Goal: Task Accomplishment & Management: Manage account settings

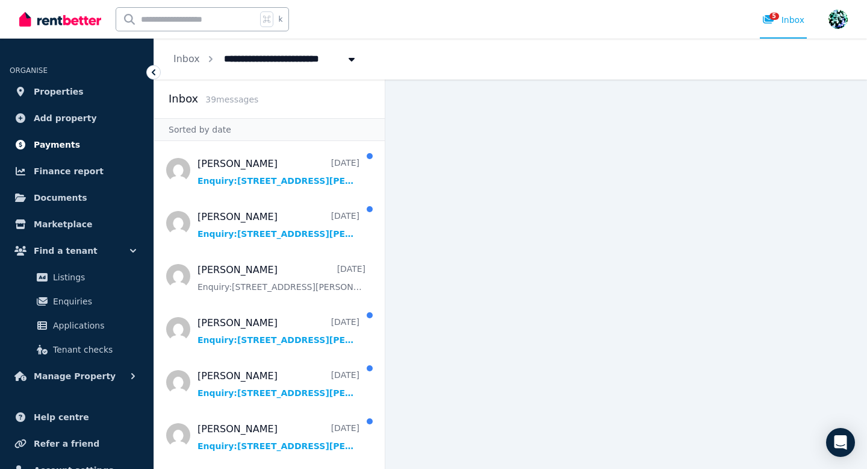
click at [65, 144] on span "Payments" at bounding box center [57, 144] width 46 height 14
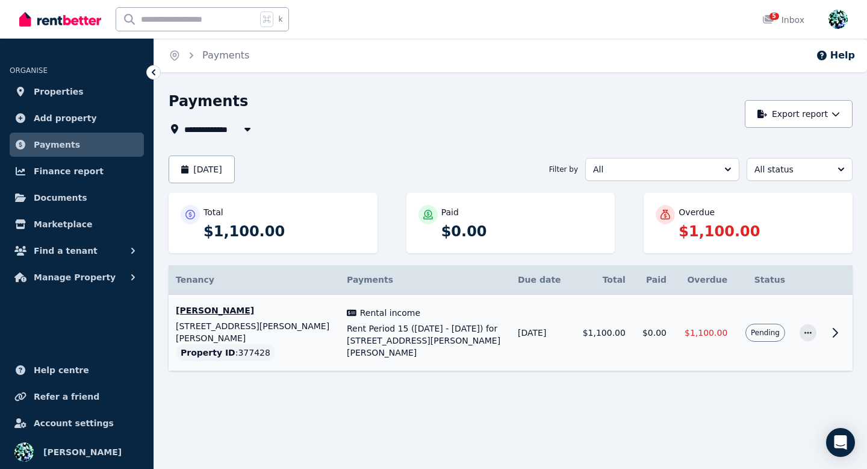
click at [732, 348] on td "$1,100.00" at bounding box center [704, 333] width 61 height 76
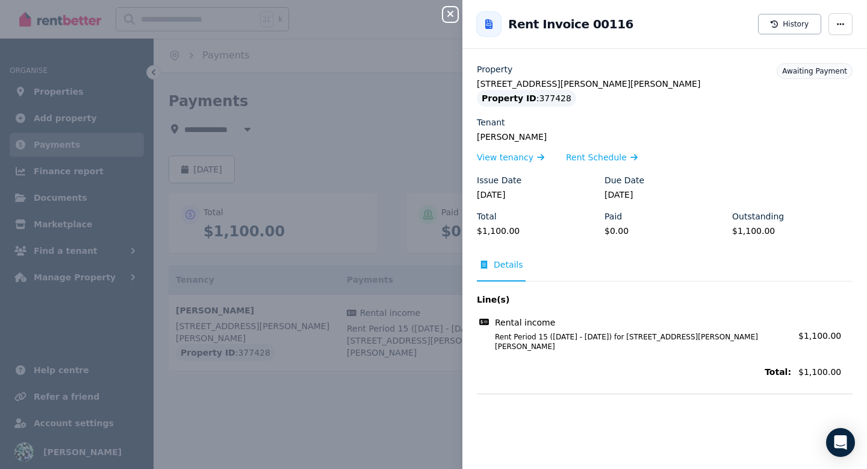
click at [451, 12] on icon "button" at bounding box center [450, 14] width 14 height 10
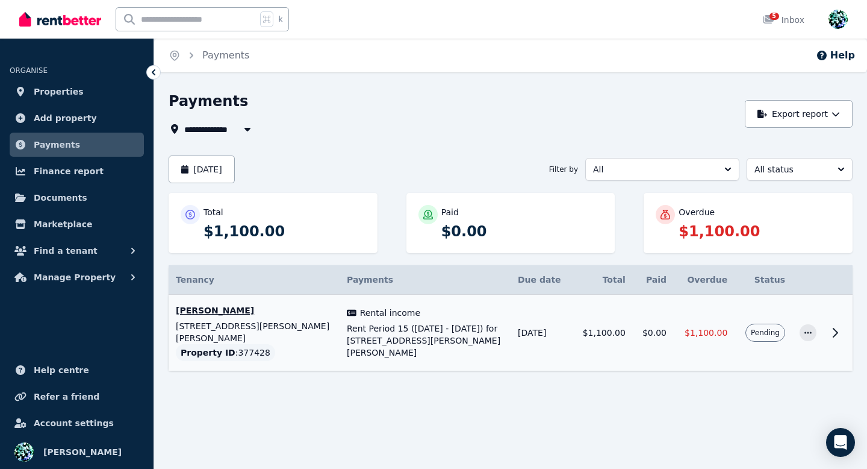
click at [777, 331] on span "Pending" at bounding box center [765, 333] width 29 height 10
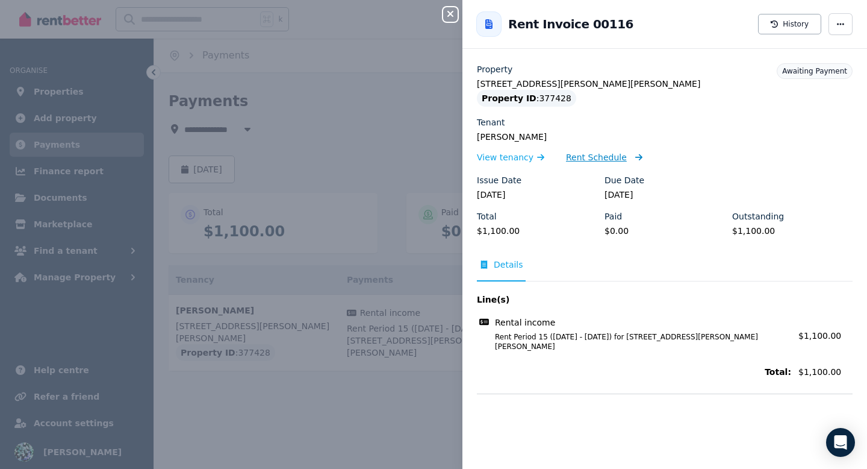
click at [598, 158] on span "Rent Schedule" at bounding box center [596, 157] width 61 height 12
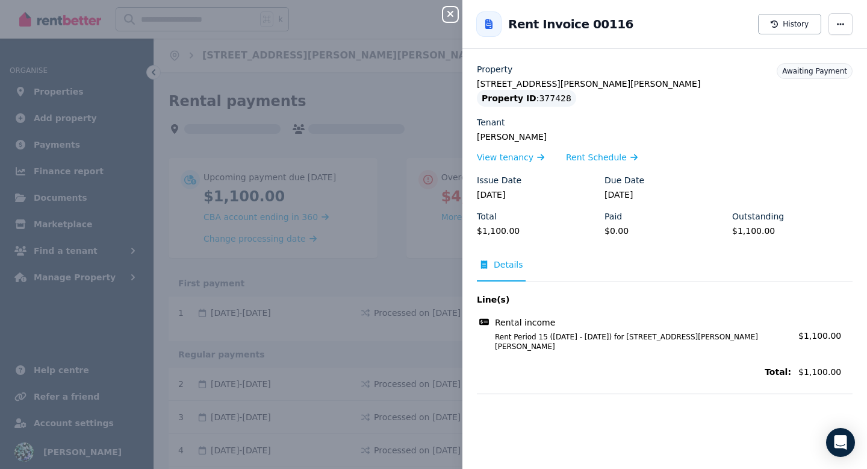
click at [356, 314] on div "Close panel Back to Rent Invoice 00116 History Property [STREET_ADDRESS][PERSON…" at bounding box center [433, 234] width 867 height 469
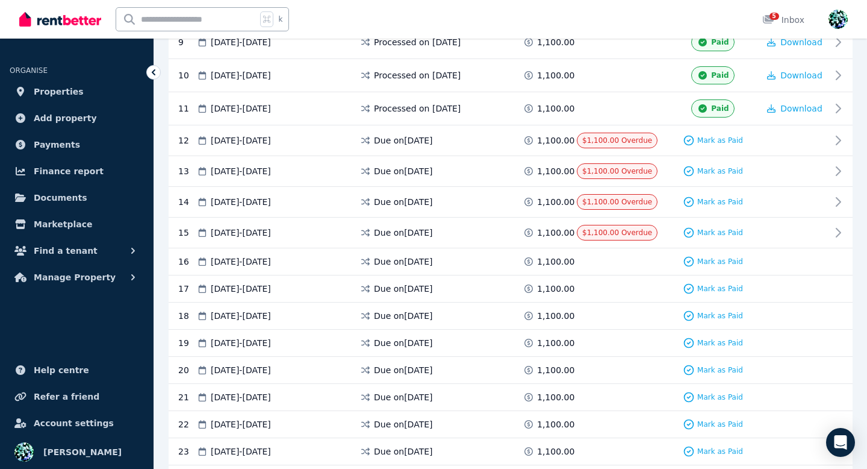
scroll to position [603, 0]
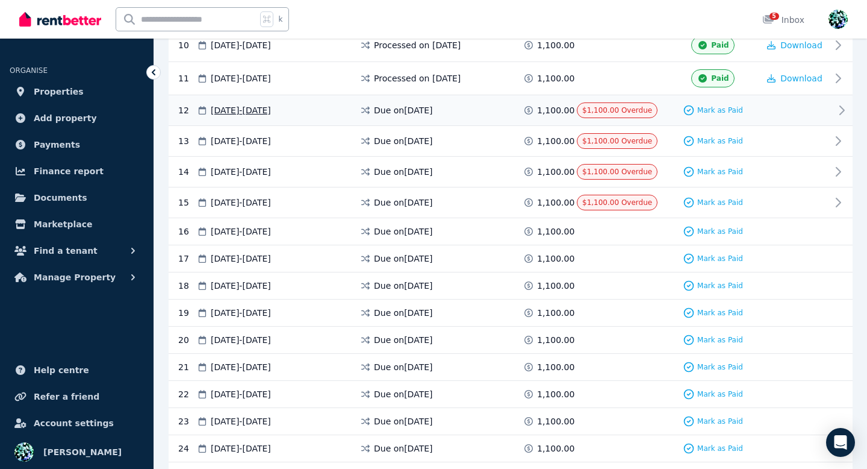
click at [814, 112] on div at bounding box center [795, 110] width 72 height 16
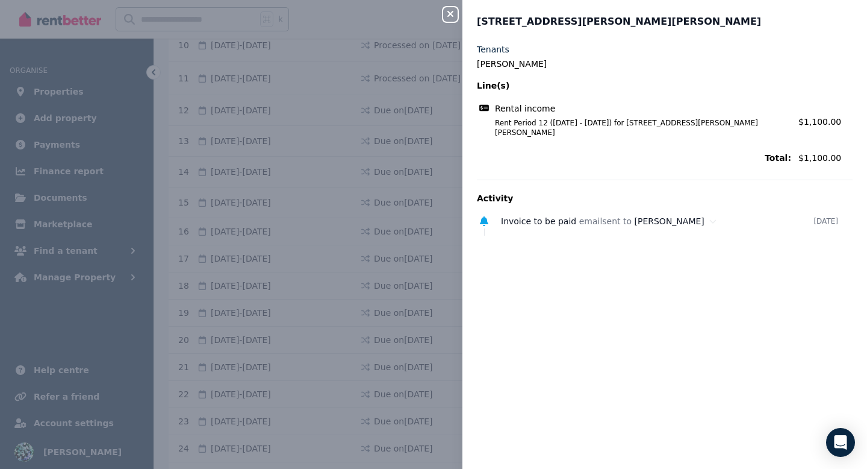
click at [451, 16] on icon "button" at bounding box center [450, 14] width 14 height 10
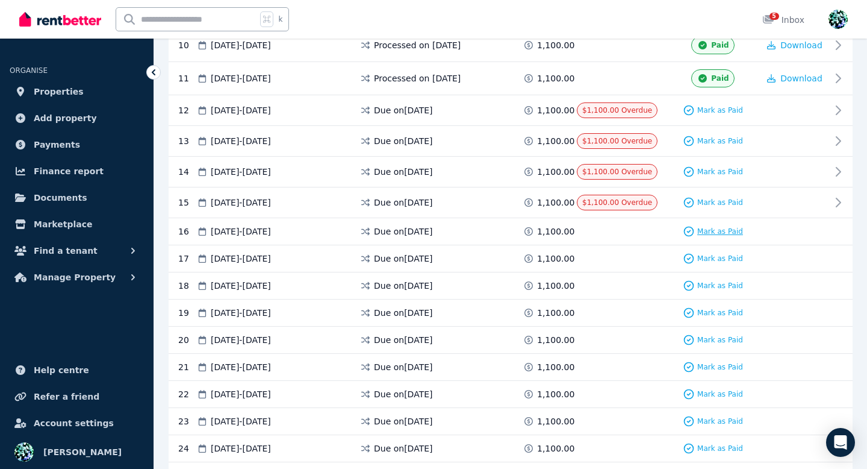
click at [725, 233] on span "Mark as Paid" at bounding box center [720, 231] width 46 height 10
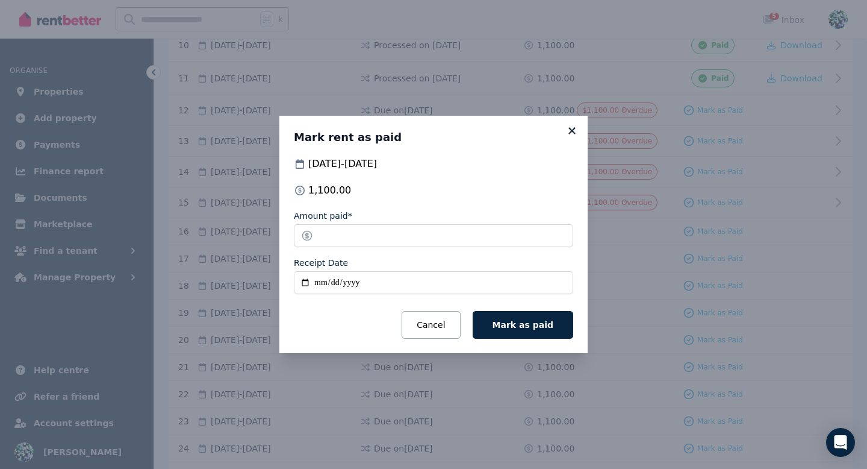
click at [572, 130] on icon at bounding box center [572, 130] width 7 height 7
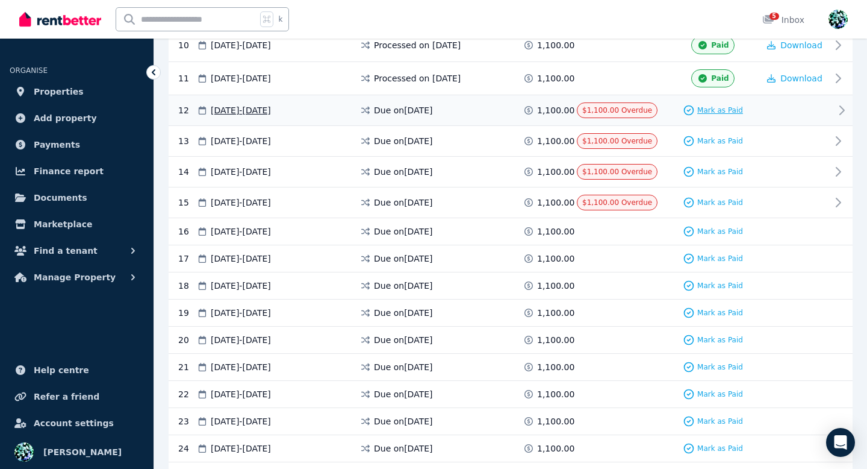
click at [725, 111] on span "Mark as Paid" at bounding box center [720, 110] width 46 height 10
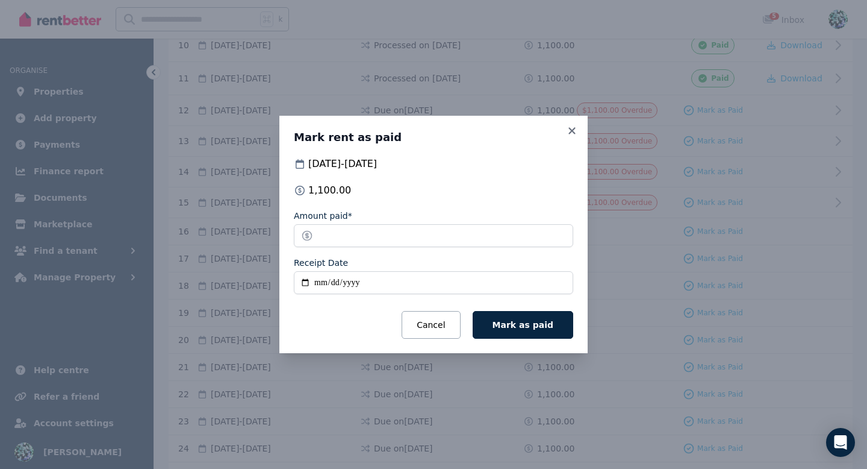
click at [320, 282] on input "Receipt Date" at bounding box center [433, 282] width 279 height 23
type input "**********"
click at [544, 330] on button "Mark as paid" at bounding box center [523, 325] width 101 height 28
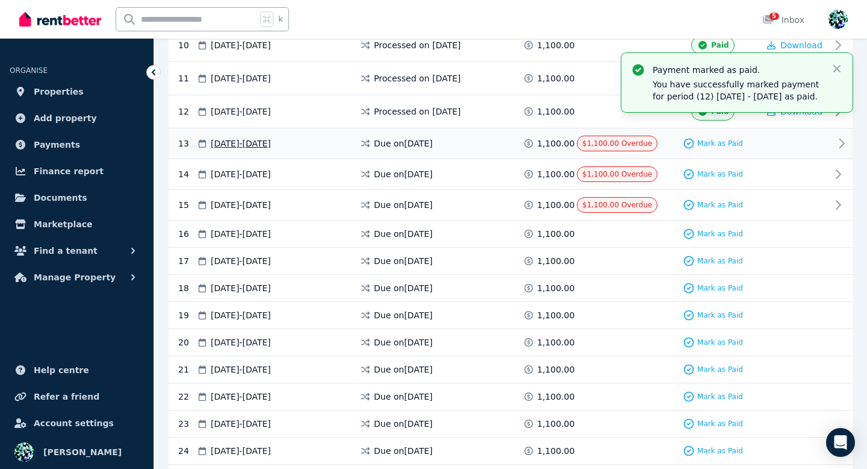
click at [569, 143] on div "1,100.00" at bounding box center [550, 143] width 54 height 12
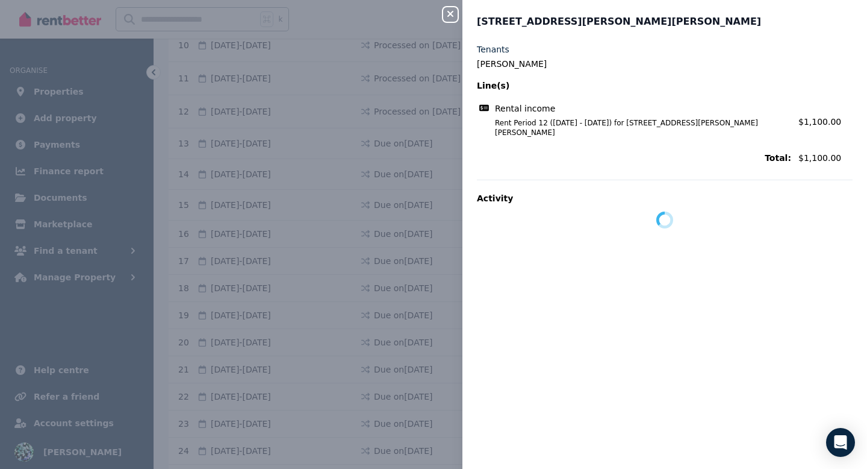
click at [452, 7] on div "Close panel" at bounding box center [455, 11] width 24 height 22
click at [452, 14] on icon "button" at bounding box center [450, 14] width 14 height 10
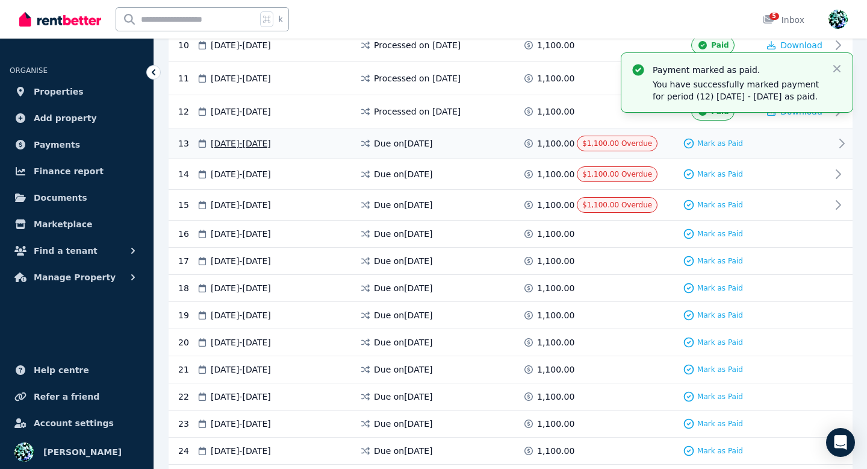
click at [611, 148] on div "$1,100.00 Overdue" at bounding box center [617, 144] width 81 height 16
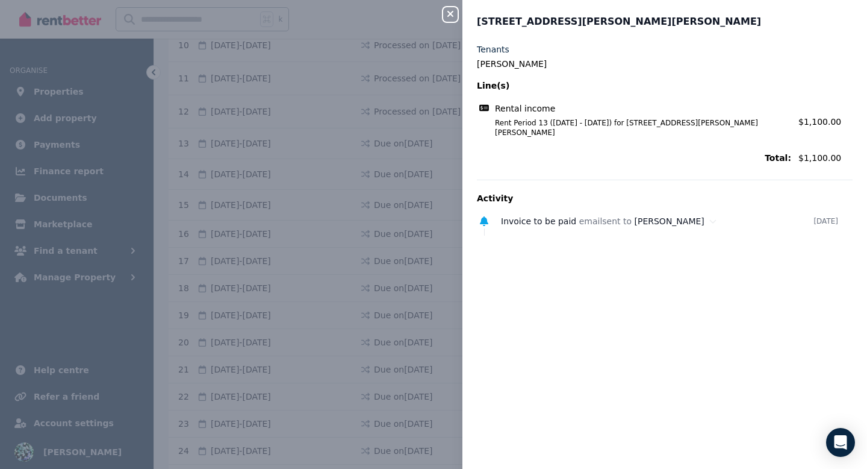
click at [449, 17] on icon "button" at bounding box center [450, 14] width 14 height 10
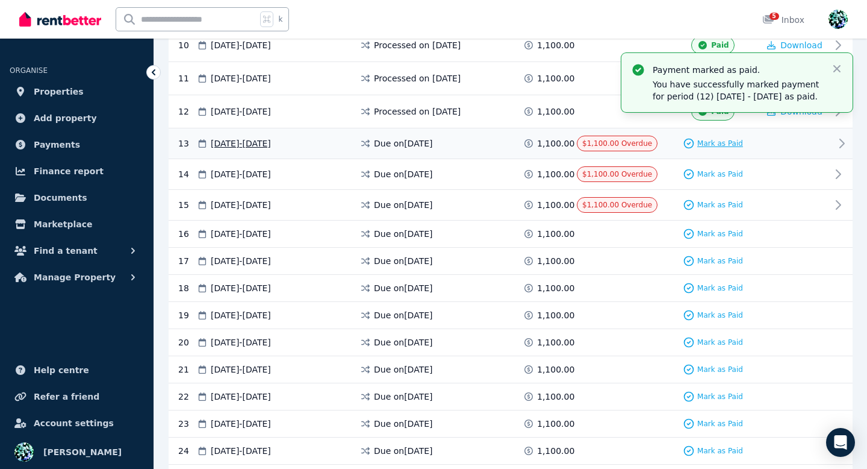
click at [729, 148] on div "Mark as Paid" at bounding box center [713, 143] width 60 height 12
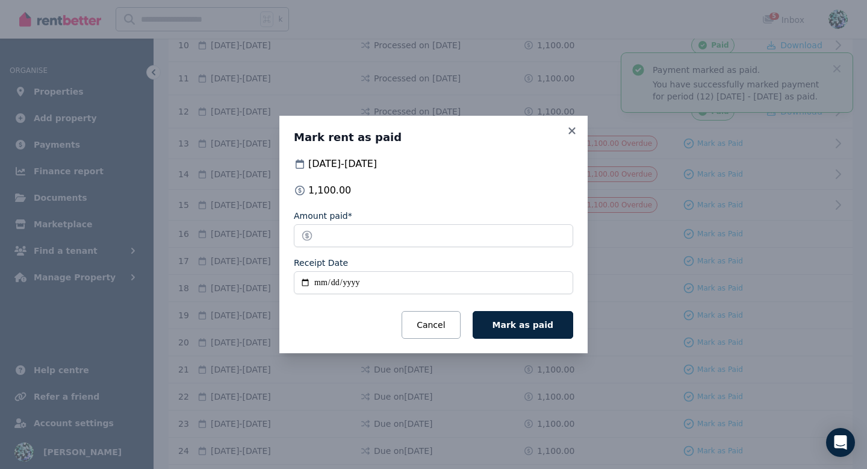
click at [320, 283] on input "Receipt Date" at bounding box center [433, 282] width 279 height 23
type input "**********"
click at [523, 323] on span "Mark as paid" at bounding box center [523, 325] width 61 height 10
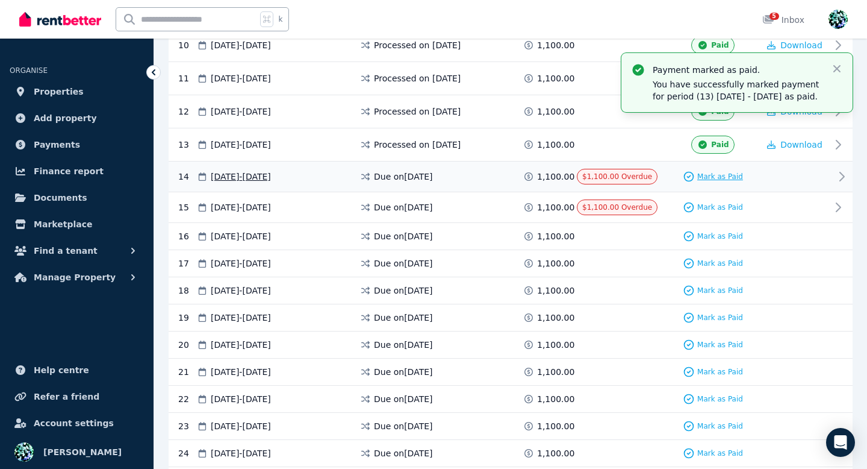
click at [730, 173] on span "Mark as Paid" at bounding box center [720, 177] width 46 height 10
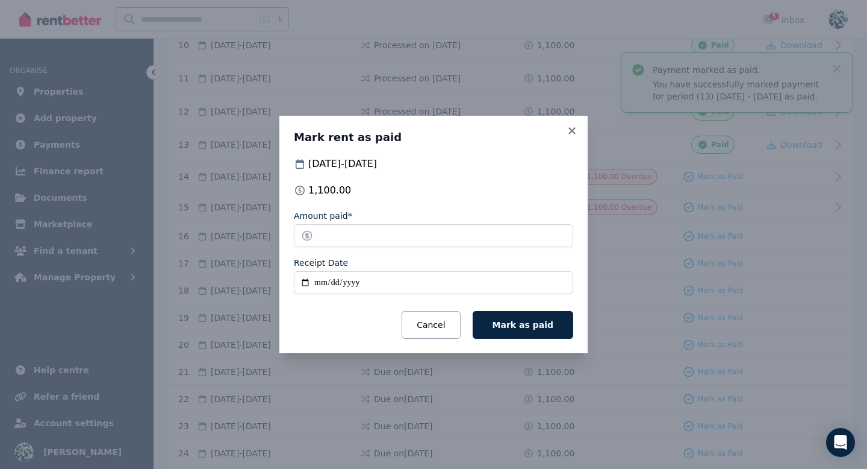
click at [322, 282] on input "Receipt Date" at bounding box center [433, 282] width 279 height 23
type input "**********"
click at [537, 317] on button "Mark as paid" at bounding box center [523, 325] width 101 height 28
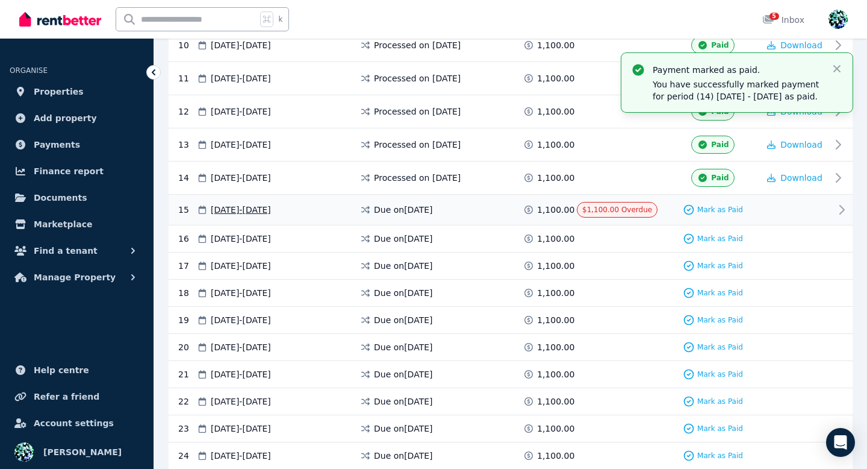
scroll to position [600, 0]
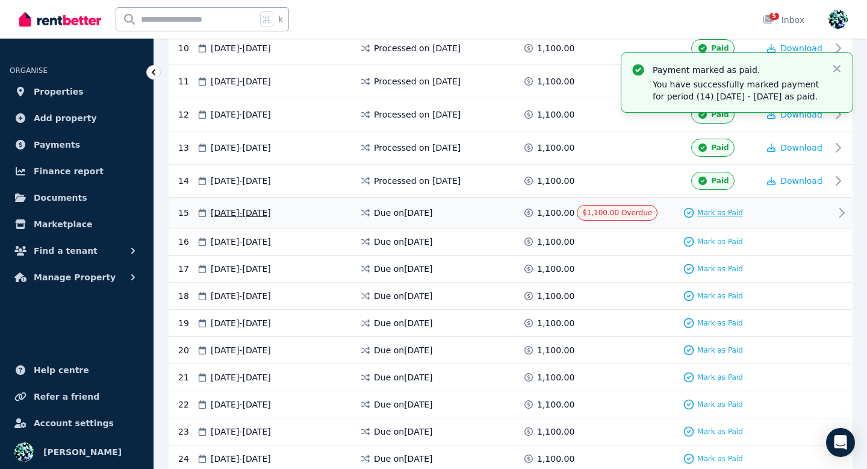
click at [699, 213] on span "Mark as Paid" at bounding box center [720, 213] width 46 height 10
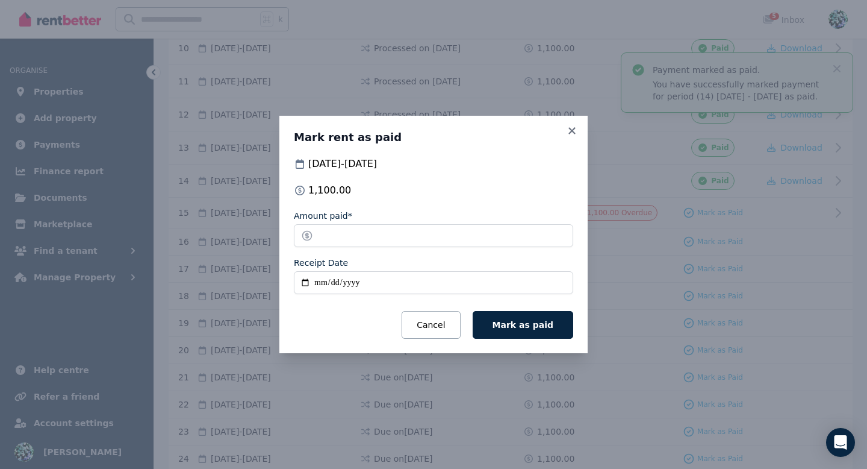
click at [320, 281] on input "Receipt Date" at bounding box center [433, 282] width 279 height 23
type input "**********"
click at [544, 328] on span "Mark as paid" at bounding box center [523, 325] width 61 height 10
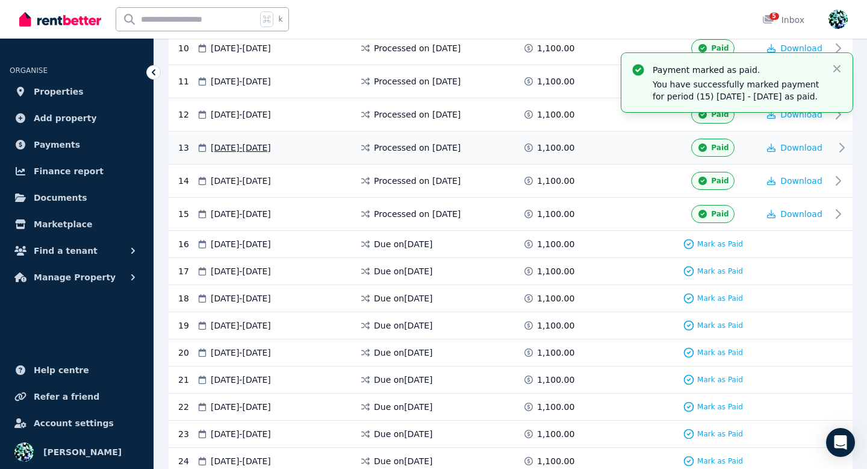
click at [571, 139] on div "1,100.00" at bounding box center [550, 148] width 54 height 18
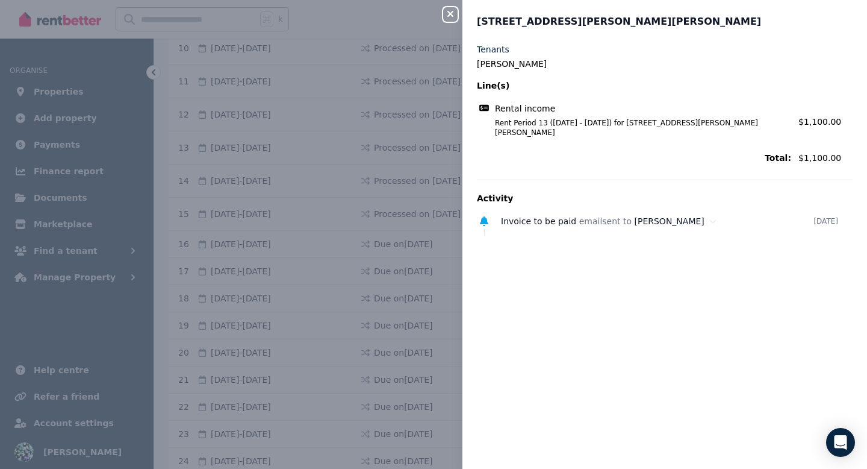
click at [445, 16] on icon "button" at bounding box center [450, 14] width 14 height 10
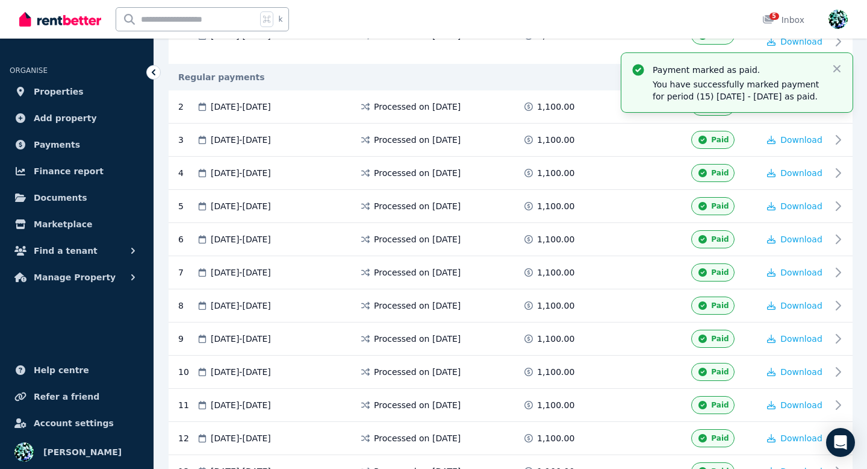
scroll to position [248, 0]
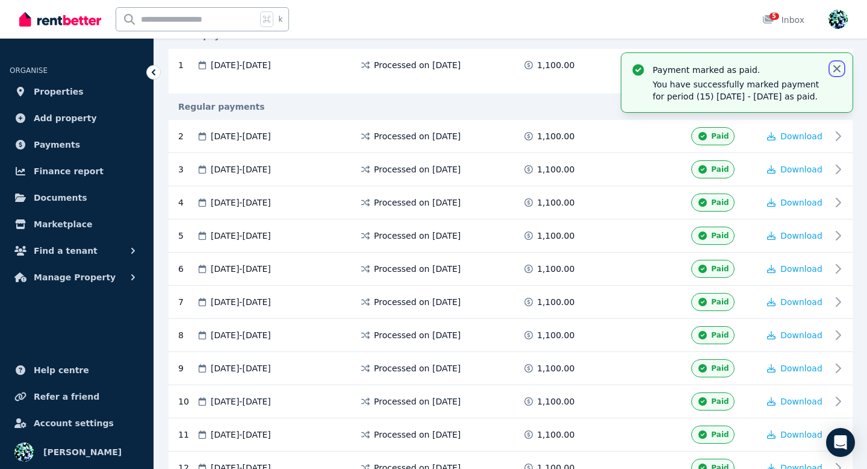
click at [838, 66] on icon "button" at bounding box center [837, 69] width 12 height 12
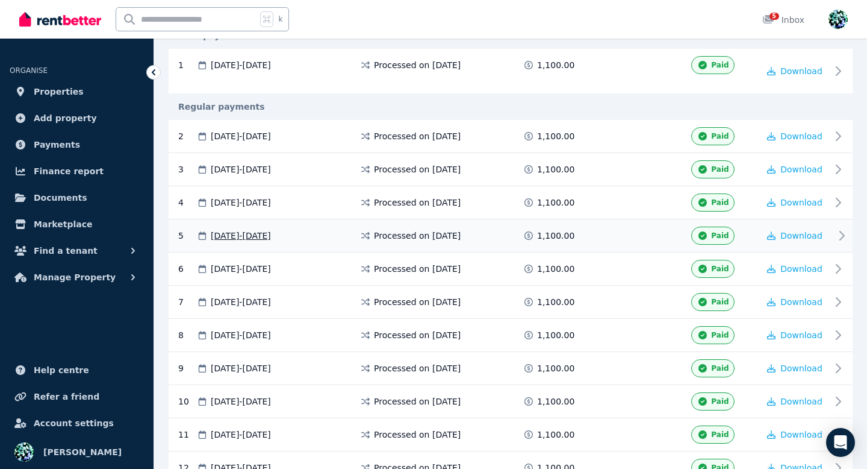
scroll to position [0, 0]
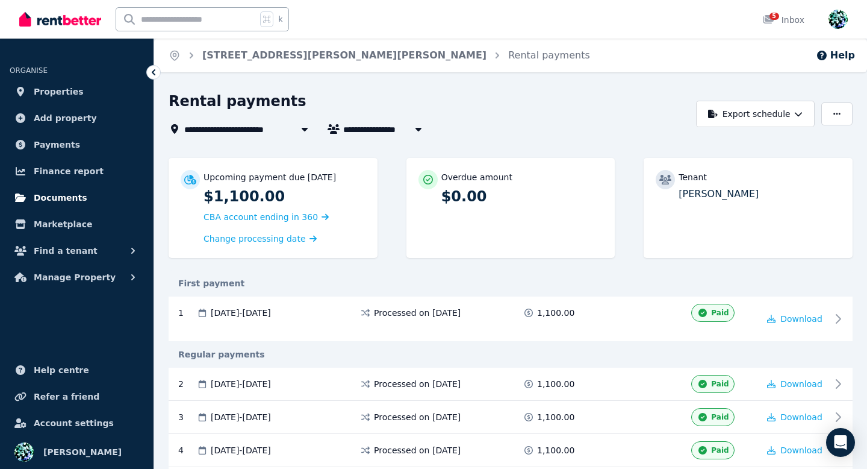
click at [64, 198] on span "Documents" at bounding box center [61, 197] width 54 height 14
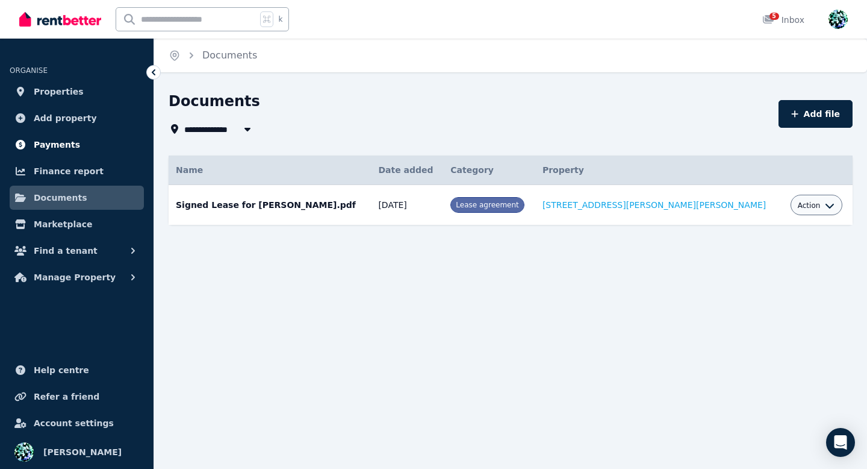
click at [51, 148] on span "Payments" at bounding box center [57, 144] width 46 height 14
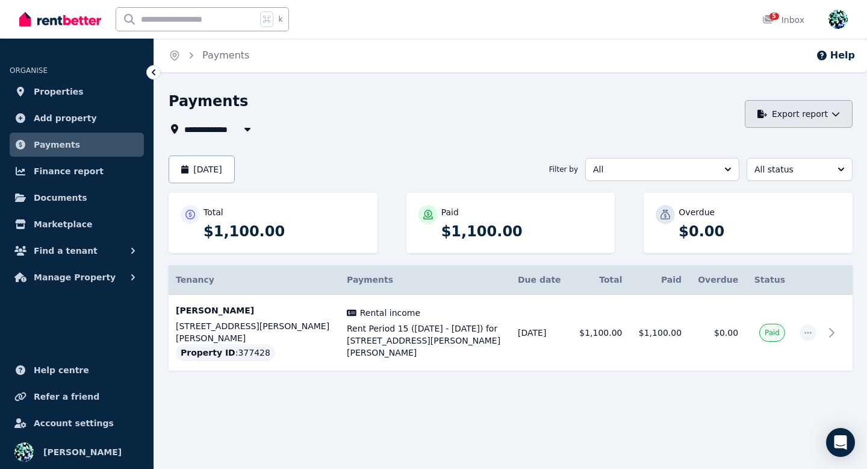
click at [811, 116] on button "Export report" at bounding box center [799, 114] width 108 height 28
click at [790, 140] on div "PDF" at bounding box center [794, 146] width 102 height 12
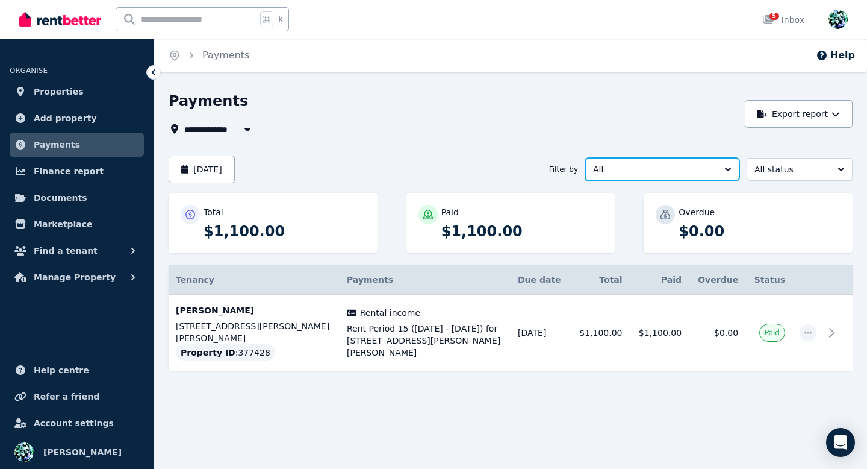
click at [714, 173] on span "All" at bounding box center [654, 169] width 122 height 12
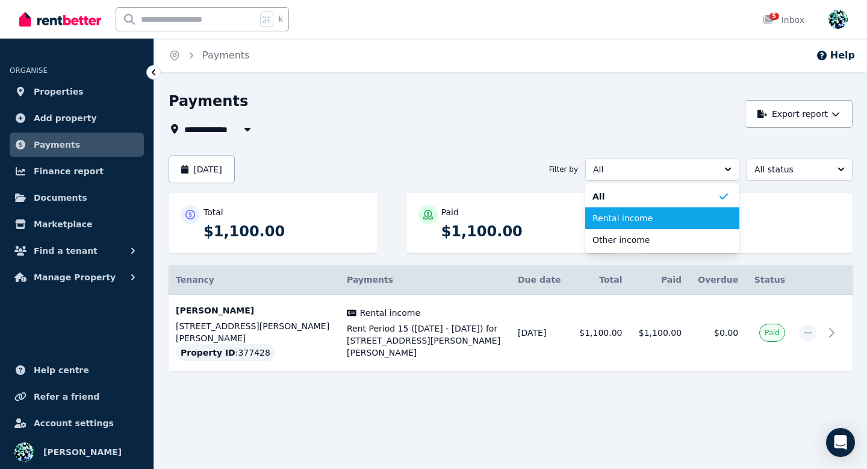
click at [672, 220] on span "Rental income" at bounding box center [655, 218] width 125 height 12
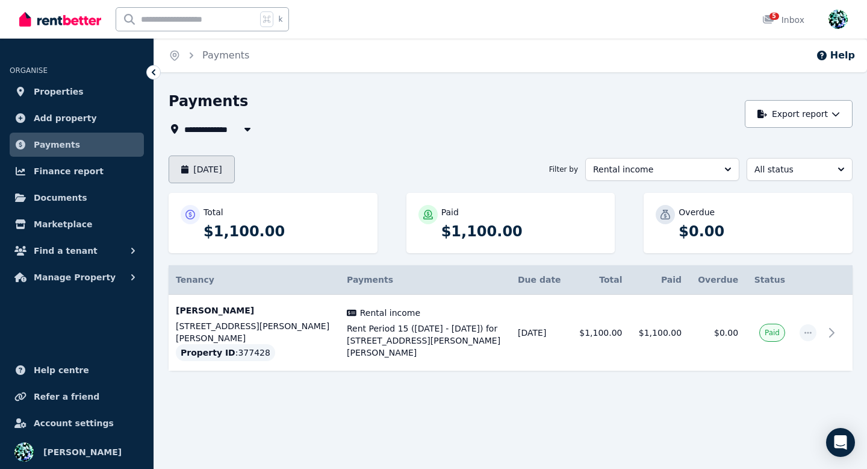
click at [235, 173] on button "[DATE]" at bounding box center [202, 169] width 66 height 28
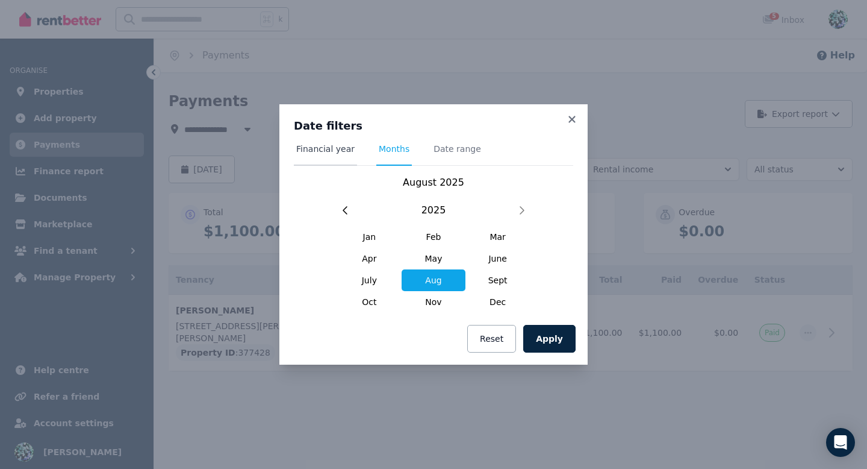
click at [329, 145] on span "Financial year" at bounding box center [325, 149] width 58 height 12
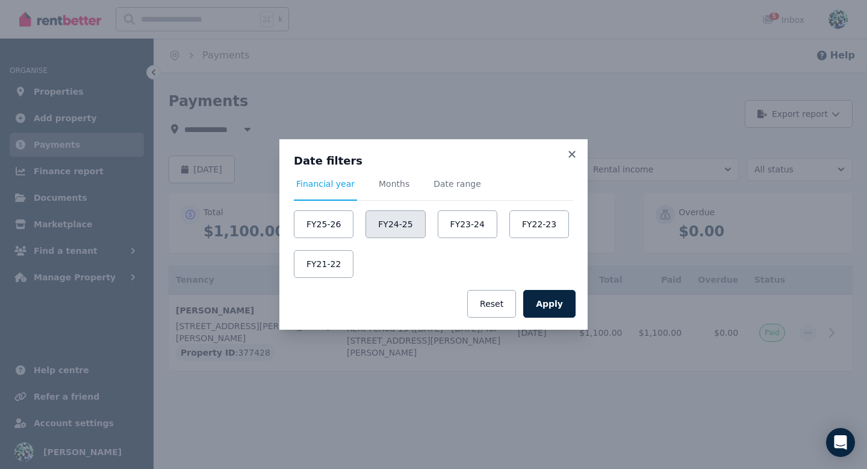
click at [397, 221] on button "FY24-25" at bounding box center [396, 224] width 60 height 28
click at [562, 308] on button "Apply" at bounding box center [549, 304] width 52 height 28
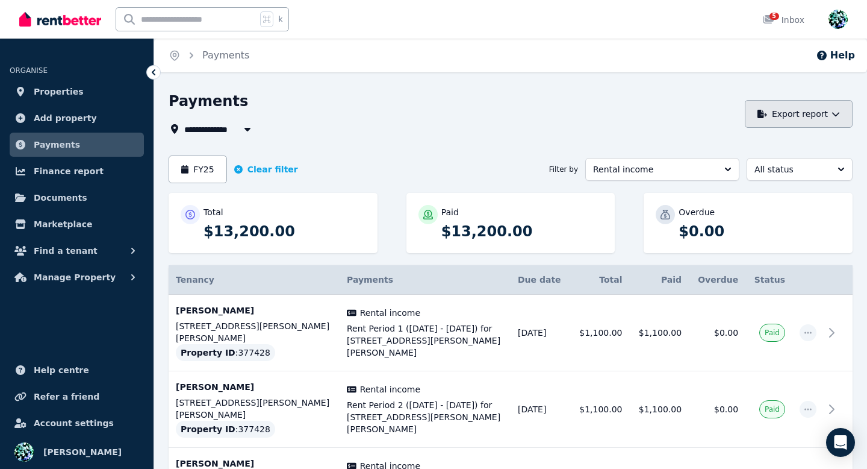
click at [802, 106] on button "Export report" at bounding box center [799, 114] width 108 height 28
click at [777, 141] on div "PDF" at bounding box center [794, 146] width 102 height 12
click at [636, 113] on div "Payments" at bounding box center [454, 103] width 570 height 23
click at [139, 282] on button "Manage Property" at bounding box center [77, 277] width 134 height 24
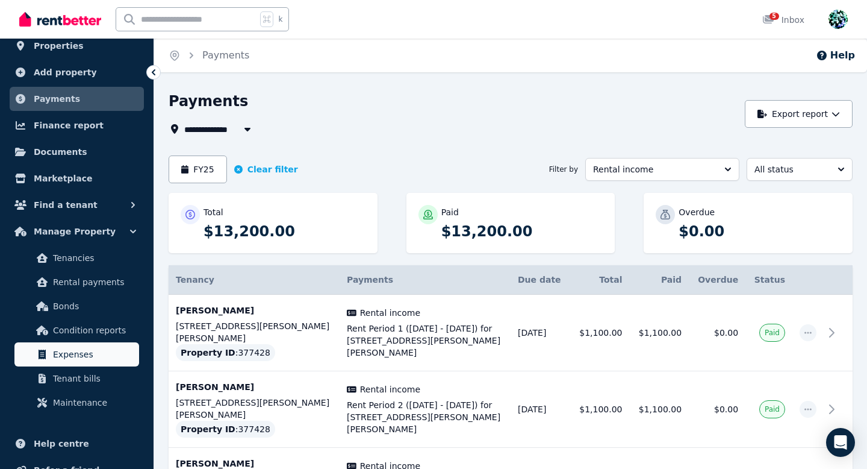
scroll to position [57, 0]
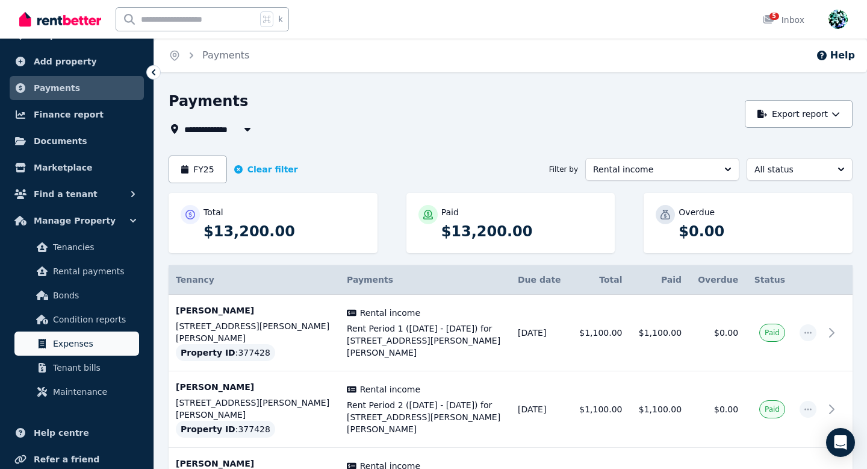
click at [75, 343] on span "Expenses" at bounding box center [93, 343] width 81 height 14
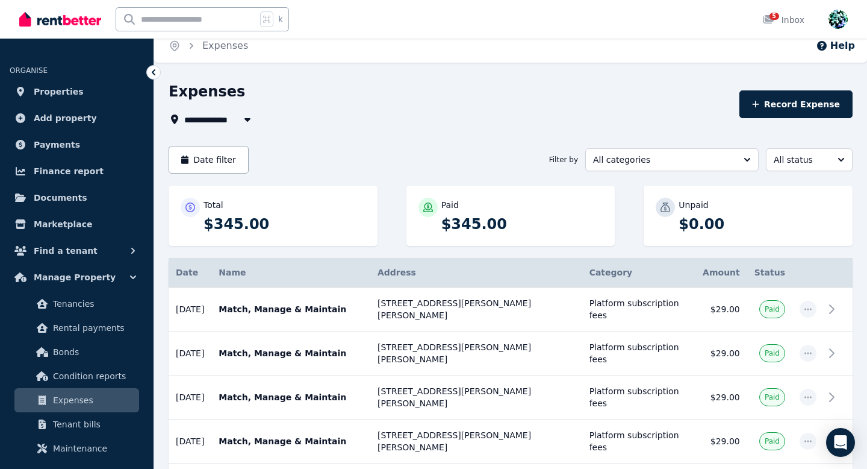
scroll to position [11, 0]
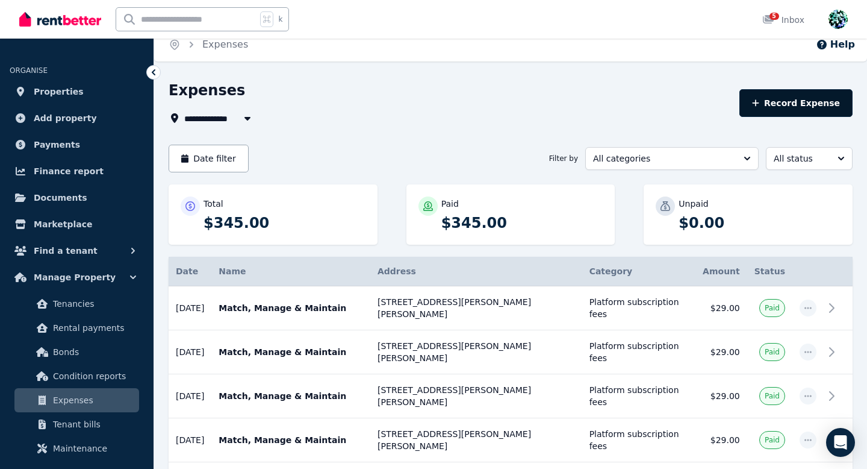
click at [823, 104] on button "Record Expense" at bounding box center [796, 103] width 113 height 28
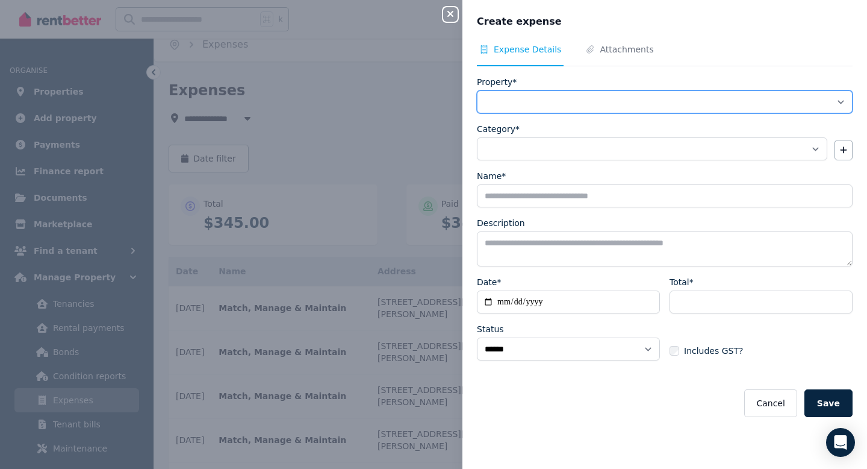
click at [837, 99] on select "**********" at bounding box center [665, 101] width 376 height 23
select select "**********"
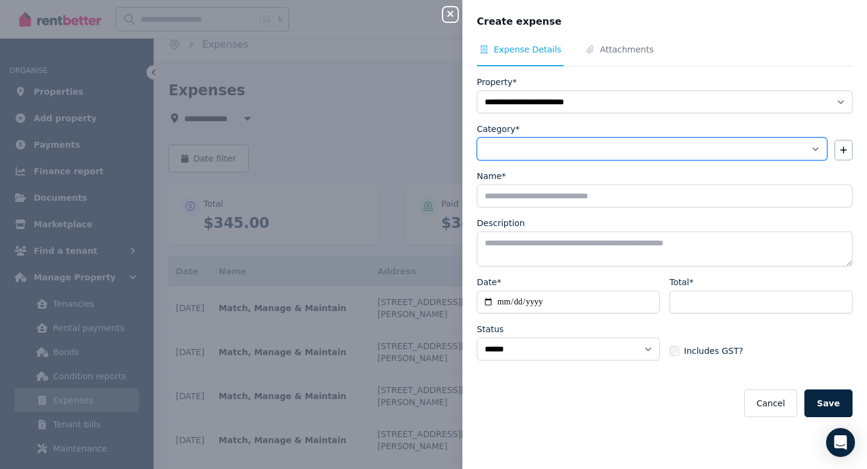
click at [734, 154] on select "**********" at bounding box center [652, 148] width 351 height 23
select select "**********"
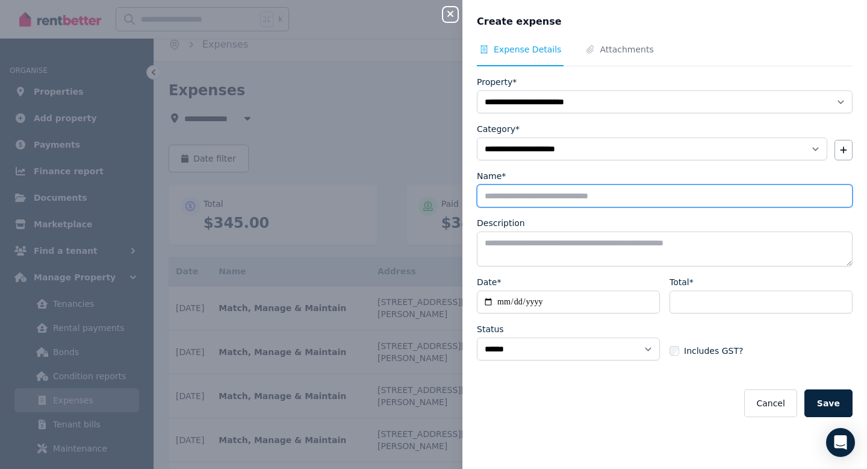
click at [616, 196] on input "Name*" at bounding box center [665, 195] width 376 height 23
